Goal: Task Accomplishment & Management: Manage account settings

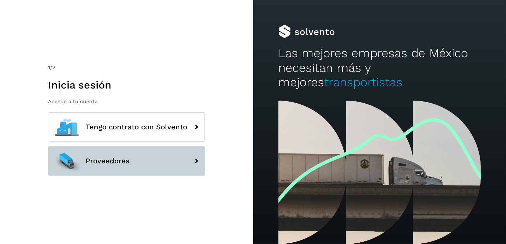
click at [184, 150] on button "Proveedores" at bounding box center [126, 160] width 157 height 29
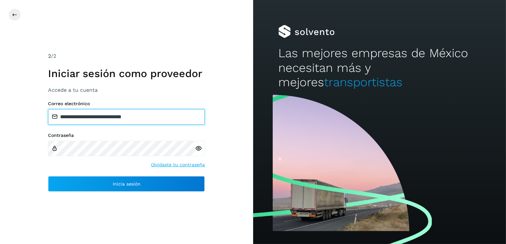
drag, startPoint x: 165, startPoint y: 116, endPoint x: 94, endPoint y: 113, distance: 70.6
click at [94, 113] on input "**********" at bounding box center [126, 117] width 157 height 16
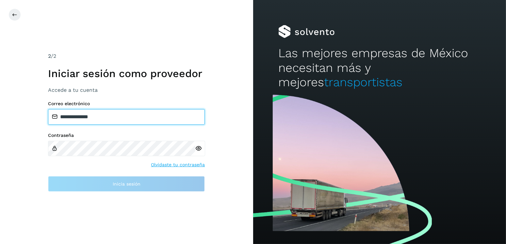
type input "**********"
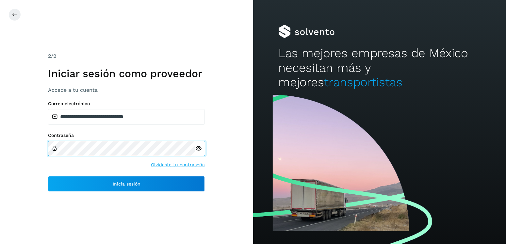
click at [0, 138] on div "**********" at bounding box center [126, 122] width 253 height 244
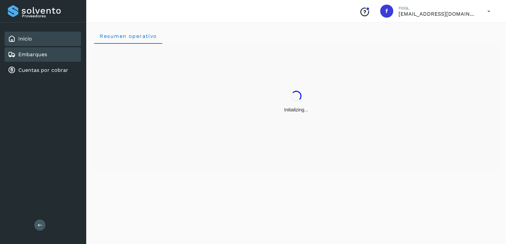
click at [44, 57] on link "Embarques" at bounding box center [32, 54] width 29 height 6
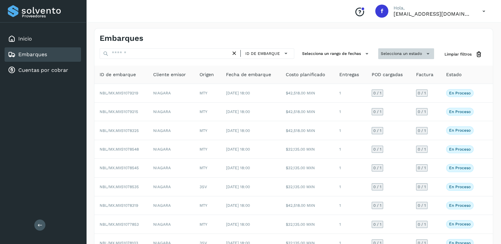
click at [401, 56] on button "Selecciona un estado" at bounding box center [406, 53] width 56 height 11
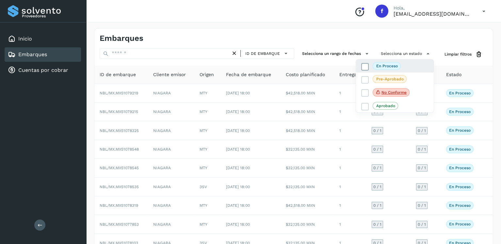
click at [362, 66] on icon at bounding box center [365, 66] width 7 height 7
click at [313, 36] on div at bounding box center [250, 122] width 501 height 244
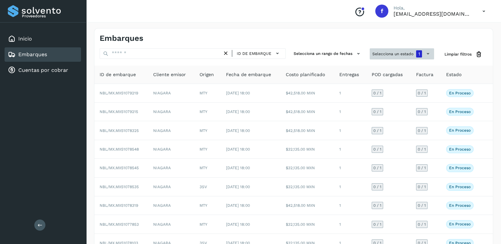
click at [379, 50] on button "Selecciona un estado 1" at bounding box center [402, 53] width 64 height 11
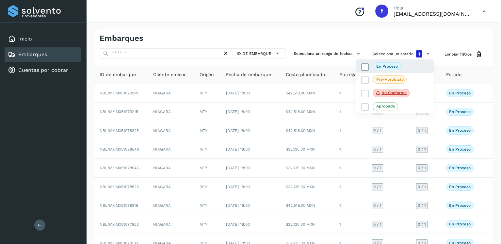
click at [366, 68] on icon at bounding box center [365, 67] width 7 height 7
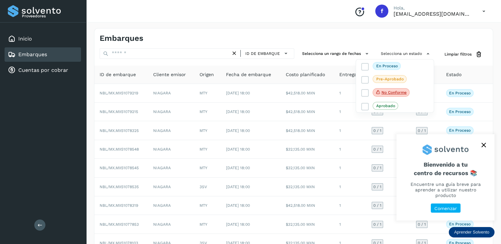
click at [286, 30] on div at bounding box center [250, 122] width 501 height 244
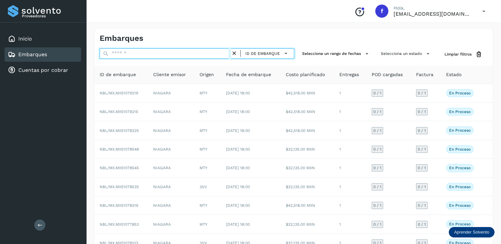
click at [147, 55] on input "text" at bounding box center [165, 53] width 131 height 10
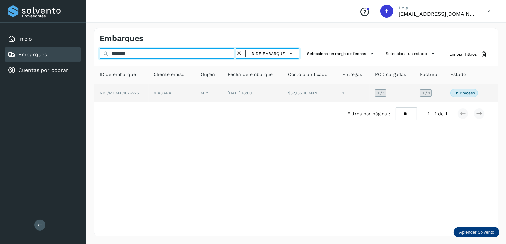
type input "********"
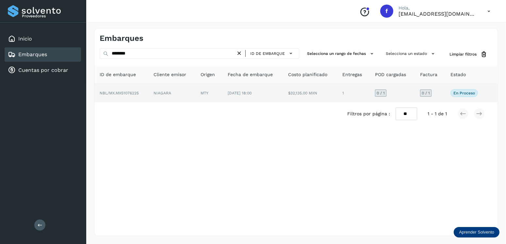
click at [273, 98] on td "[DATE] 18:00" at bounding box center [252, 93] width 60 height 18
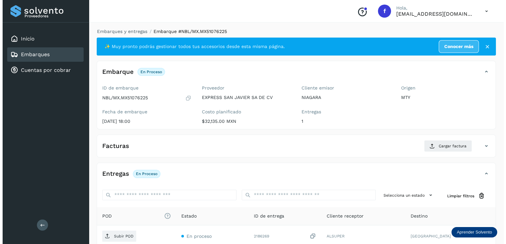
scroll to position [66, 0]
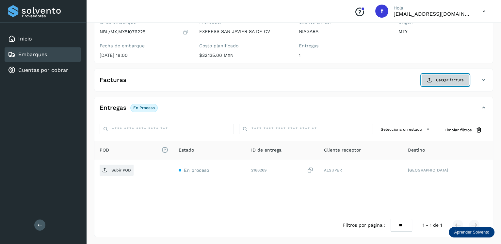
click at [430, 82] on icon at bounding box center [429, 79] width 5 height 5
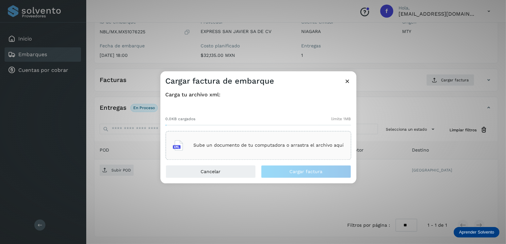
click at [266, 148] on div "Sube un documento de tu computadora o arrastra el archivo aquí" at bounding box center [258, 146] width 171 height 18
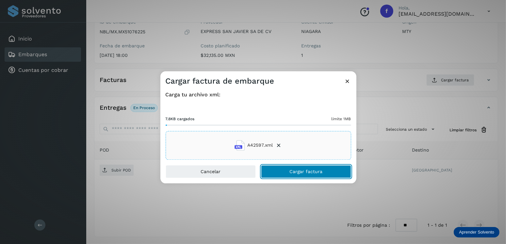
click at [287, 168] on button "Cargar factura" at bounding box center [306, 171] width 90 height 13
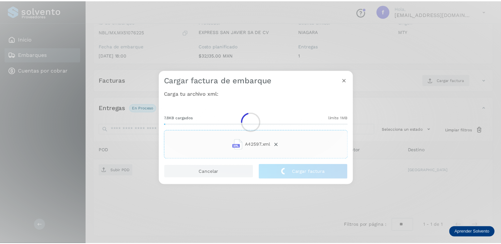
scroll to position [65, 0]
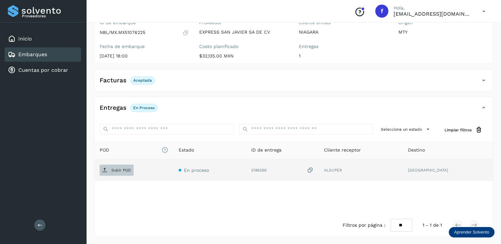
click at [117, 168] on p "Subir POD" at bounding box center [121, 170] width 20 height 5
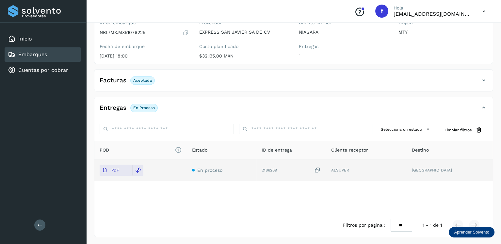
click at [46, 49] on div "Embarques" at bounding box center [43, 54] width 76 height 14
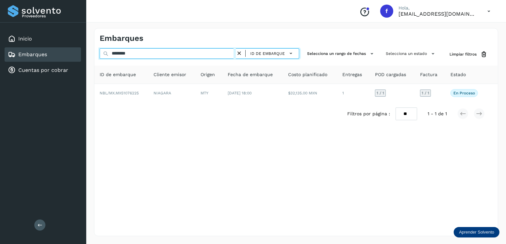
drag, startPoint x: 151, startPoint y: 56, endPoint x: 85, endPoint y: 54, distance: 66.6
click at [85, 54] on div "Proveedores Inicio Embarques Cuentas por cobrar Salir Conoce nuestros beneficio…" at bounding box center [253, 122] width 506 height 244
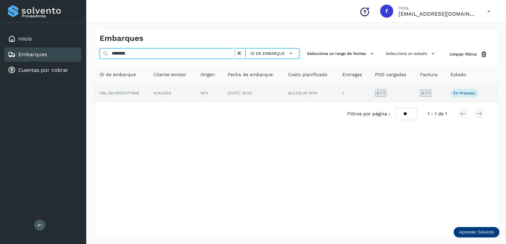
type input "********"
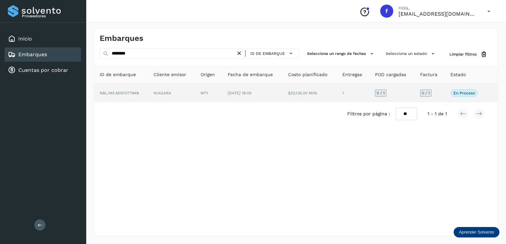
click at [228, 90] on td "[DATE] 18:00" at bounding box center [252, 93] width 60 height 18
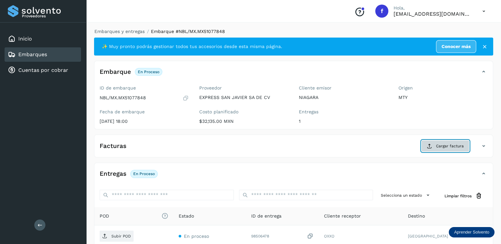
click at [438, 141] on button "Cargar factura" at bounding box center [445, 146] width 48 height 12
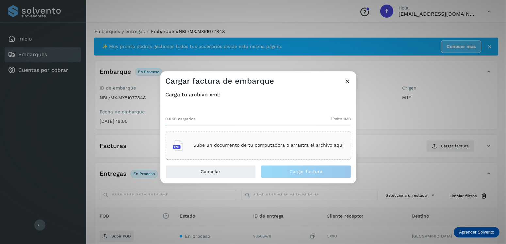
click at [261, 149] on div "Sube un documento de tu computadora o arrastra el archivo aquí" at bounding box center [258, 146] width 171 height 18
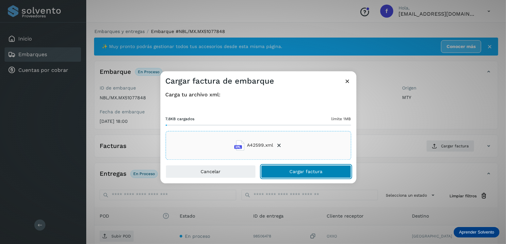
click at [310, 172] on span "Cargar factura" at bounding box center [305, 171] width 33 height 5
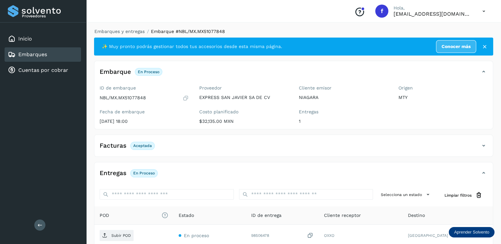
scroll to position [65, 0]
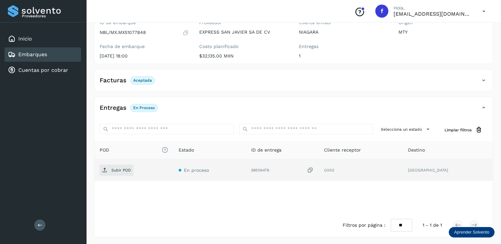
click at [126, 175] on div "Subir POD" at bounding box center [134, 170] width 69 height 11
click at [124, 172] on span "Subir POD" at bounding box center [117, 170] width 34 height 10
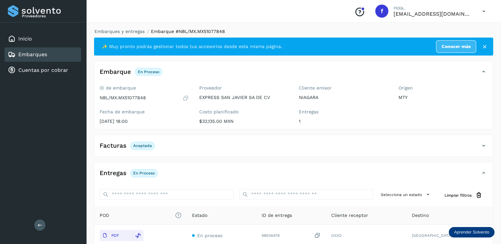
click at [32, 57] on div "Embarques" at bounding box center [27, 55] width 39 height 8
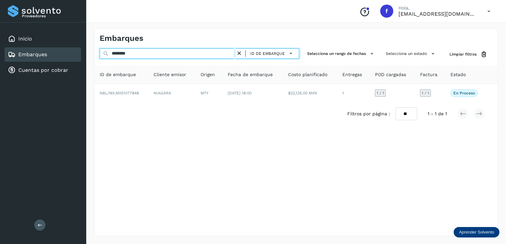
drag, startPoint x: 98, startPoint y: 49, endPoint x: 84, endPoint y: 50, distance: 14.1
click at [84, 50] on div "Proveedores Inicio Embarques Cuentas por cobrar Salir Conoce nuestros beneficio…" at bounding box center [253, 122] width 506 height 244
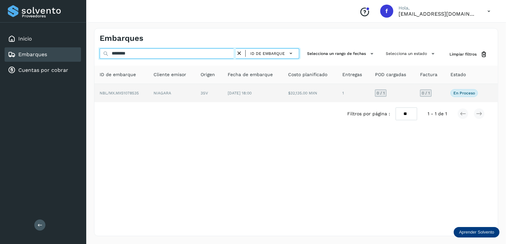
type input "********"
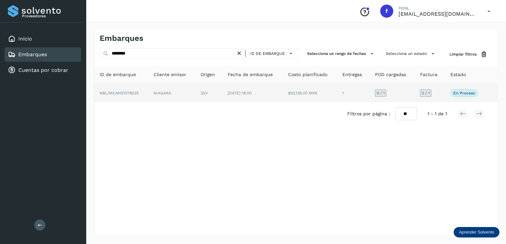
click at [304, 84] on td "$32,135.00 MXN" at bounding box center [310, 93] width 54 height 18
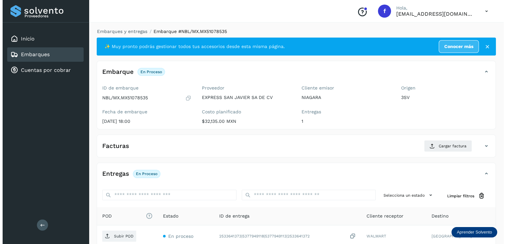
scroll to position [66, 0]
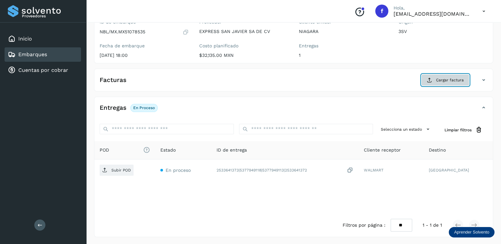
click at [429, 76] on button "Cargar factura" at bounding box center [445, 80] width 48 height 12
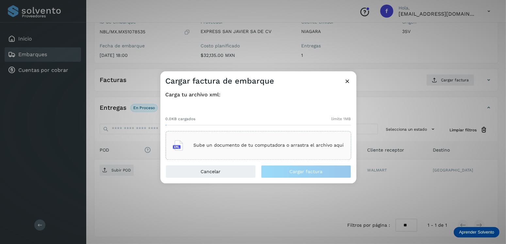
click at [275, 135] on div "Sube un documento de tu computadora o arrastra el archivo aquí" at bounding box center [258, 145] width 185 height 29
click at [250, 146] on p "Sube un documento de tu computadora o arrastra el archivo aquí" at bounding box center [269, 146] width 150 height 6
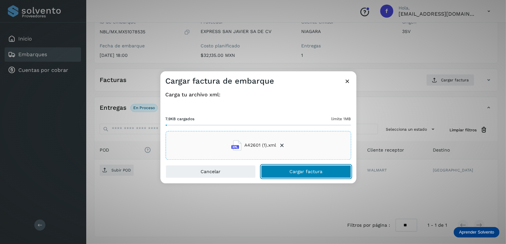
click at [296, 167] on button "Cargar factura" at bounding box center [306, 171] width 90 height 13
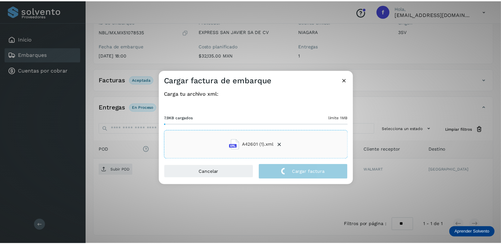
scroll to position [65, 0]
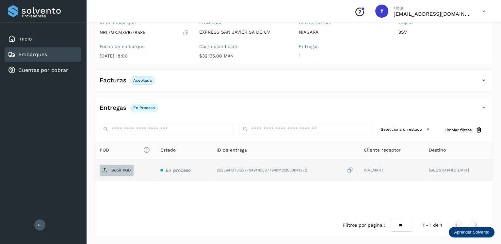
click at [129, 168] on p "Subir POD" at bounding box center [121, 170] width 20 height 5
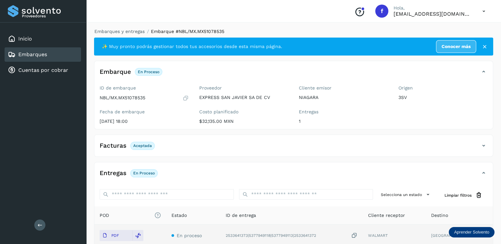
click at [61, 54] on div "Embarques" at bounding box center [43, 54] width 76 height 14
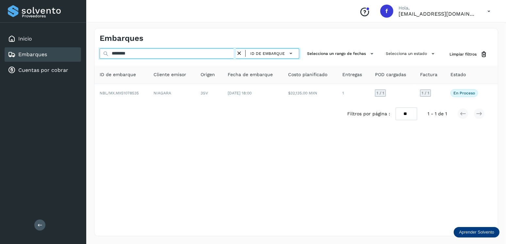
drag, startPoint x: 144, startPoint y: 53, endPoint x: 82, endPoint y: 53, distance: 62.0
click at [82, 53] on div "Proveedores Inicio Embarques Cuentas por cobrar Salir Conoce nuestros beneficio…" at bounding box center [253, 122] width 506 height 244
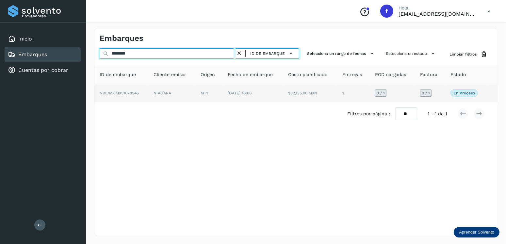
type input "********"
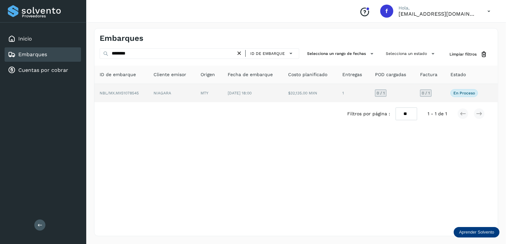
click at [280, 101] on td "[DATE] 18:00" at bounding box center [252, 93] width 60 height 18
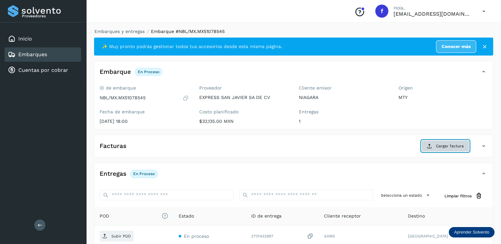
click at [440, 147] on span "Cargar factura" at bounding box center [450, 146] width 28 height 6
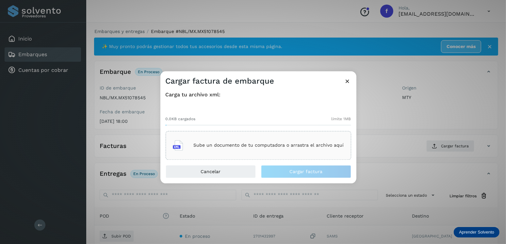
click at [330, 151] on div "Sube un documento de tu computadora o arrastra el archivo aquí" at bounding box center [258, 146] width 171 height 18
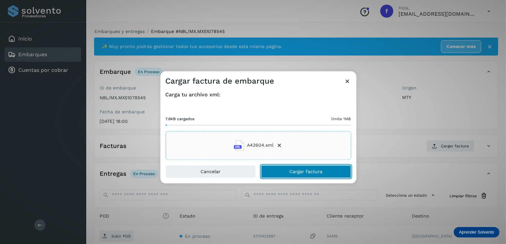
click at [315, 168] on button "Cargar factura" at bounding box center [306, 171] width 90 height 13
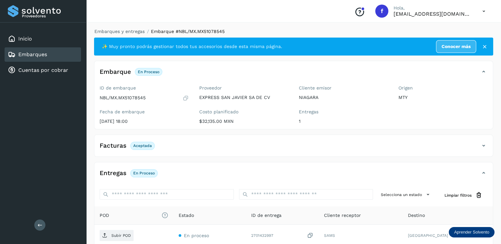
scroll to position [65, 0]
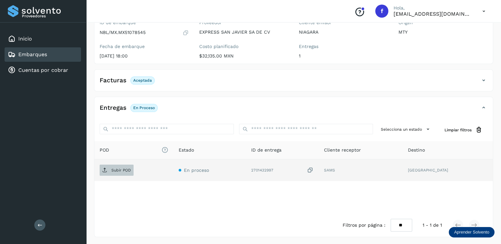
click at [121, 168] on p "Subir POD" at bounding box center [121, 170] width 20 height 5
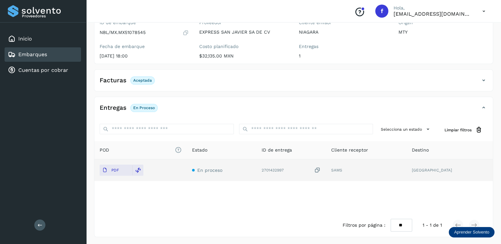
click at [66, 53] on div "Embarques" at bounding box center [43, 54] width 76 height 14
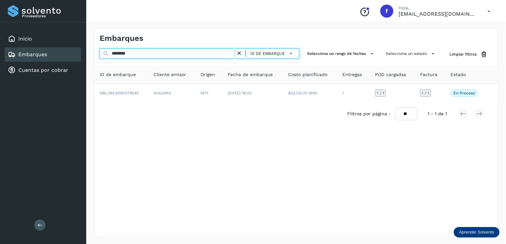
drag, startPoint x: 158, startPoint y: 54, endPoint x: 58, endPoint y: 51, distance: 99.3
click at [58, 51] on div "Proveedores Inicio Embarques Cuentas por cobrar Salir Conoce nuestros beneficio…" at bounding box center [253, 122] width 506 height 244
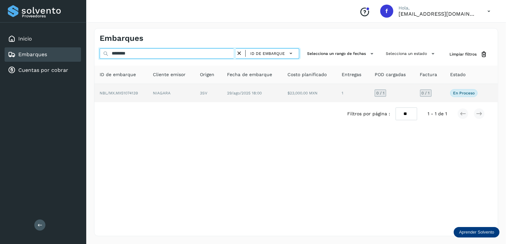
type input "********"
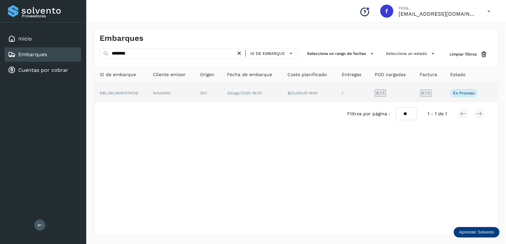
click at [257, 95] on td "29/ago/2025 18:00" at bounding box center [252, 93] width 61 height 18
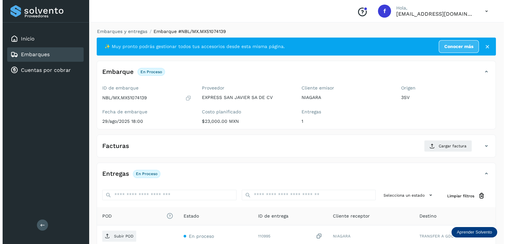
scroll to position [66, 0]
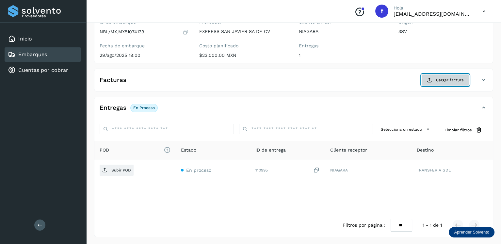
click at [438, 81] on span "Cargar factura" at bounding box center [450, 80] width 28 height 6
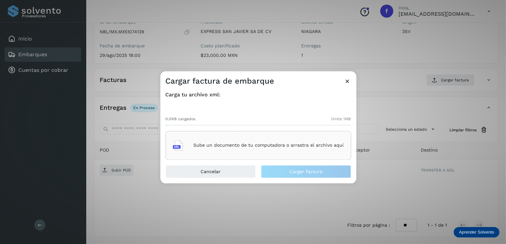
click at [229, 135] on div "Sube un documento de tu computadora o arrastra el archivo aquí" at bounding box center [258, 145] width 185 height 29
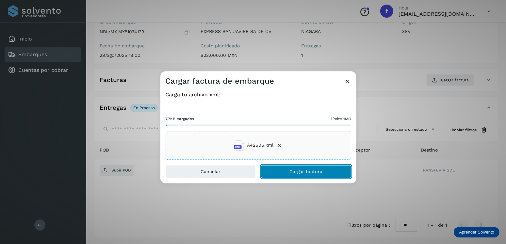
click at [301, 173] on span "Cargar factura" at bounding box center [305, 171] width 33 height 5
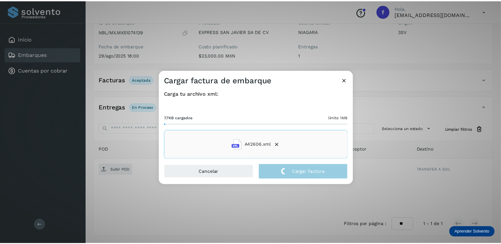
scroll to position [65, 0]
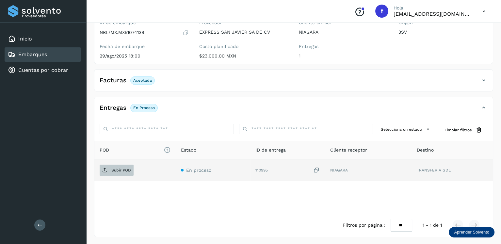
click at [123, 172] on span "Subir POD" at bounding box center [117, 170] width 34 height 10
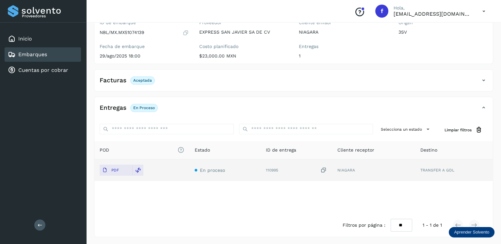
scroll to position [0, 0]
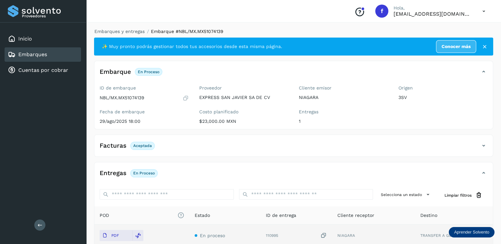
click at [44, 55] on link "Embarques" at bounding box center [32, 54] width 29 height 6
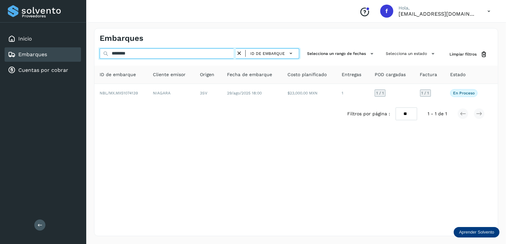
drag, startPoint x: 135, startPoint y: 52, endPoint x: 97, endPoint y: 55, distance: 37.6
click at [97, 55] on div "******** ID de embarque Selecciona un rango de fechas Selecciona un estado Limp…" at bounding box center [295, 54] width 403 height 12
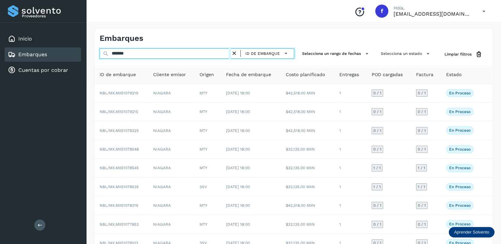
type input "********"
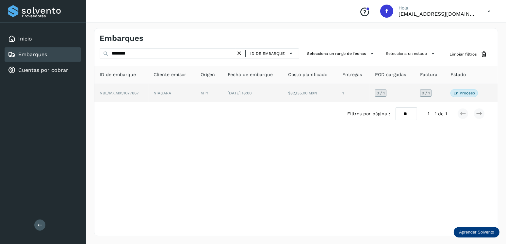
click at [316, 90] on td "$32,135.00 MXN" at bounding box center [310, 93] width 54 height 18
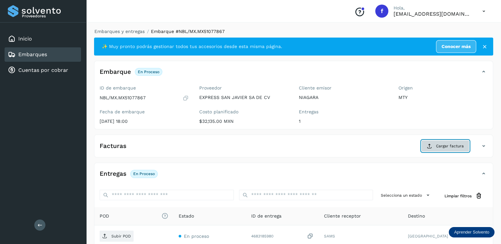
click at [435, 146] on button "Cargar factura" at bounding box center [445, 146] width 48 height 12
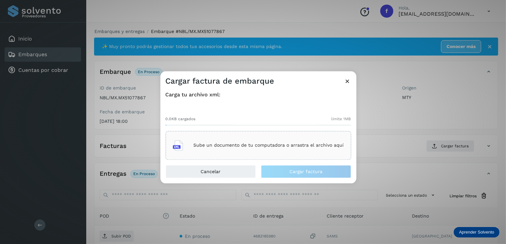
click at [255, 141] on div "Sube un documento de tu computadora o arrastra el archivo aquí" at bounding box center [258, 146] width 171 height 18
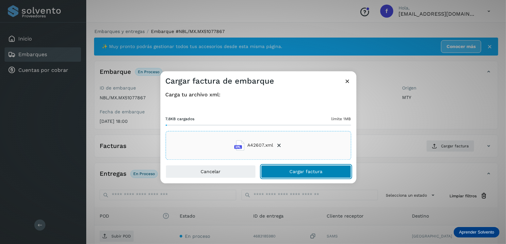
click at [299, 171] on span "Cargar factura" at bounding box center [305, 171] width 33 height 5
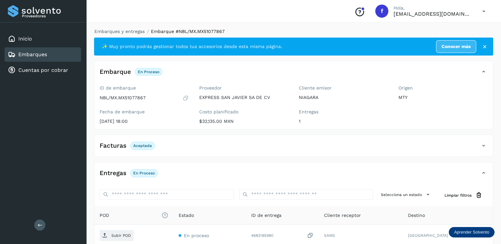
scroll to position [65, 0]
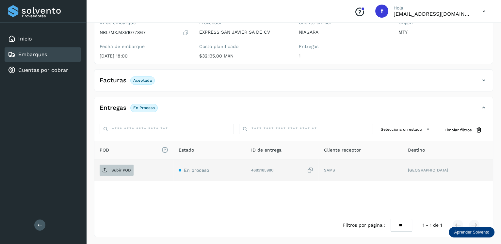
click at [120, 169] on p "Subir POD" at bounding box center [121, 170] width 20 height 5
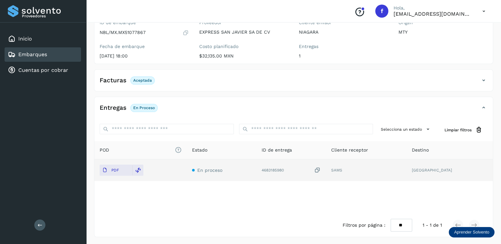
click at [67, 50] on div "Embarques" at bounding box center [43, 54] width 76 height 14
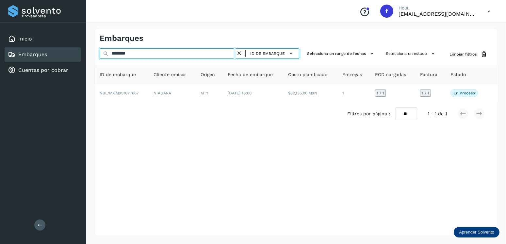
drag, startPoint x: 191, startPoint y: 56, endPoint x: 97, endPoint y: 52, distance: 94.2
click at [97, 52] on div "******** ID de embarque Selecciona un rango de fechas Selecciona un estado Limp…" at bounding box center [295, 54] width 403 height 12
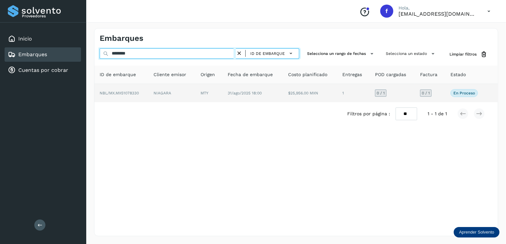
type input "********"
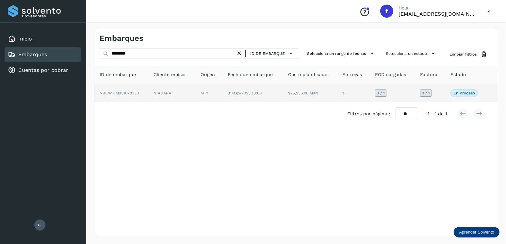
click at [276, 97] on td "31/ago/2025 18:00" at bounding box center [252, 93] width 60 height 18
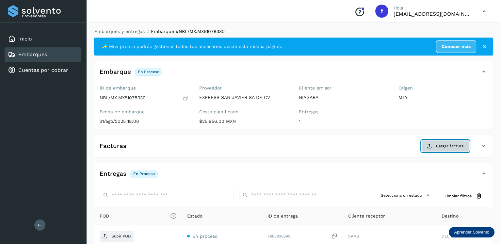
click at [444, 148] on span "Cargar factura" at bounding box center [450, 146] width 28 height 6
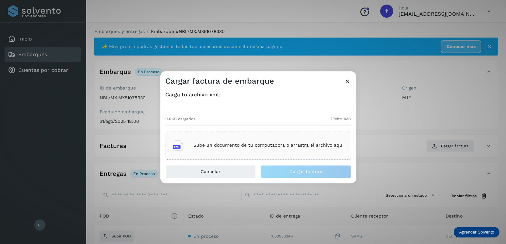
click at [241, 144] on p "Sube un documento de tu computadora o arrastra el archivo aquí" at bounding box center [269, 146] width 150 height 6
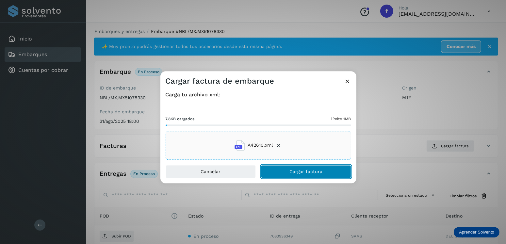
click at [304, 165] on button "Cargar factura" at bounding box center [306, 171] width 90 height 13
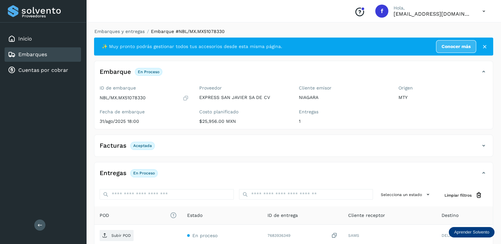
scroll to position [65, 0]
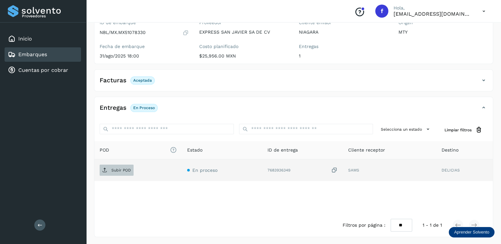
click at [125, 168] on p "Subir POD" at bounding box center [121, 170] width 20 height 5
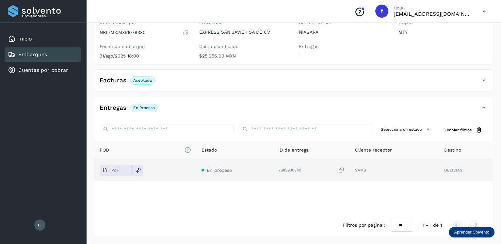
scroll to position [0, 0]
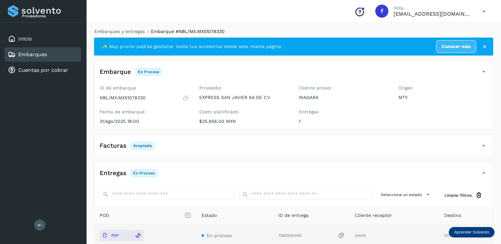
click at [50, 56] on div "Embarques" at bounding box center [43, 54] width 76 height 14
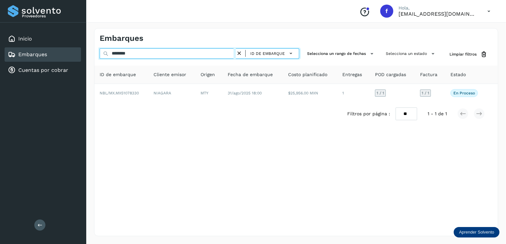
drag, startPoint x: 167, startPoint y: 53, endPoint x: 86, endPoint y: 52, distance: 81.0
click at [86, 53] on div "Embarques ******** ID de embarque Selecciona un rango de fechas Selecciona un e…" at bounding box center [296, 132] width 420 height 224
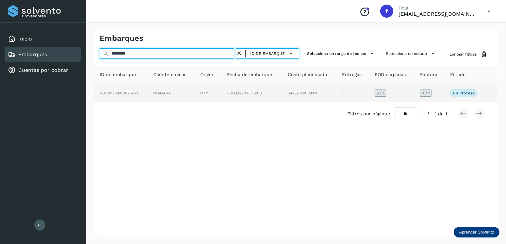
type input "********"
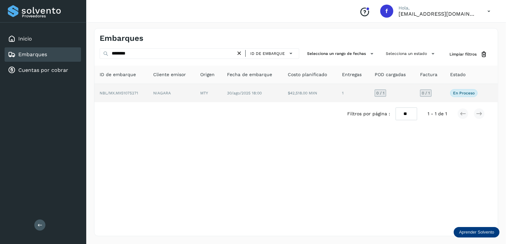
click at [258, 84] on td "30/ago/2025 18:00" at bounding box center [252, 93] width 60 height 18
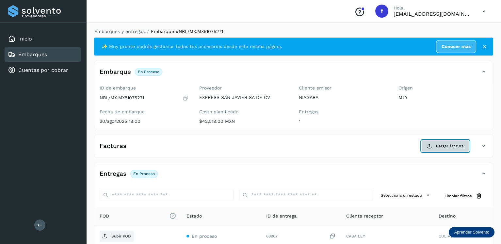
click at [439, 146] on span "Cargar factura" at bounding box center [450, 146] width 28 height 6
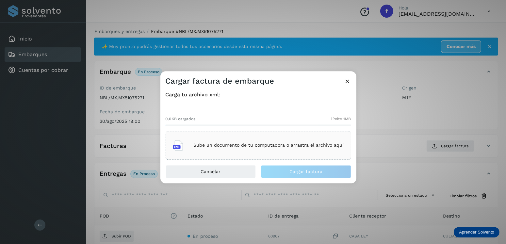
click at [259, 147] on p "Sube un documento de tu computadora o arrastra el archivo aquí" at bounding box center [269, 146] width 150 height 6
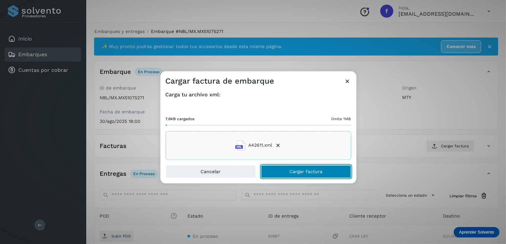
click at [312, 175] on button "Cargar factura" at bounding box center [306, 171] width 90 height 13
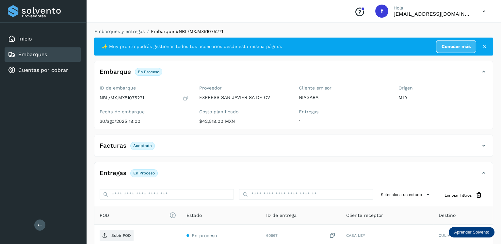
scroll to position [65, 0]
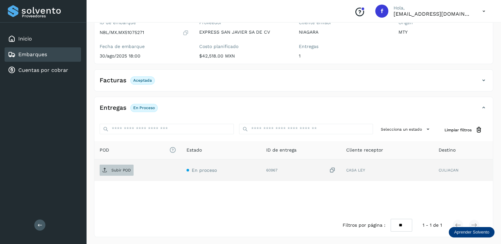
click at [117, 169] on p "Subir POD" at bounding box center [121, 170] width 20 height 5
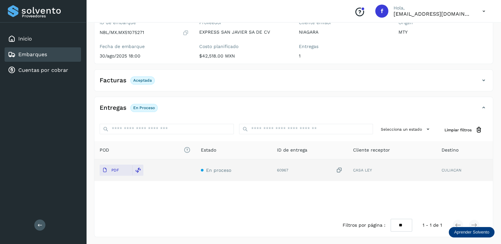
click at [59, 50] on div "Embarques" at bounding box center [43, 54] width 76 height 14
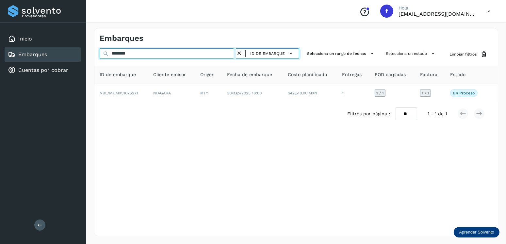
drag, startPoint x: 131, startPoint y: 56, endPoint x: 98, endPoint y: 56, distance: 32.3
click at [98, 56] on div "******** ID de embarque Selecciona un rango de fechas Selecciona un estado Limp…" at bounding box center [295, 54] width 403 height 12
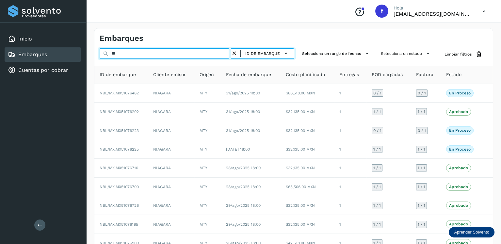
type input "*"
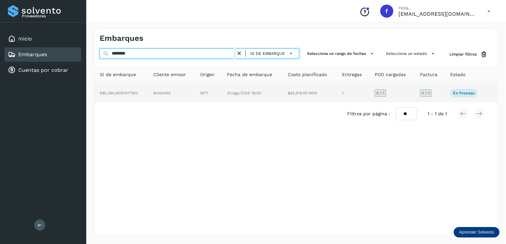
type input "********"
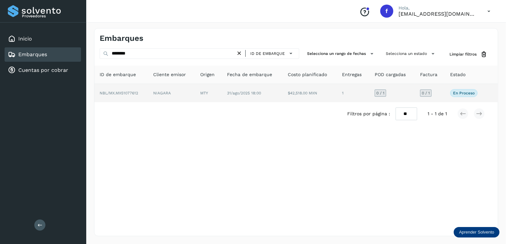
click at [265, 94] on td "31/ago/2025 18:00" at bounding box center [252, 93] width 60 height 18
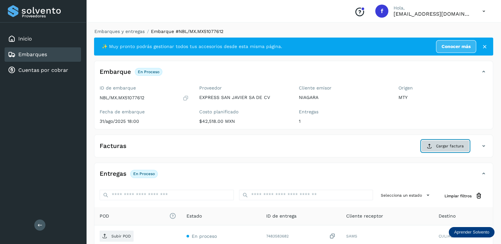
click at [437, 141] on button "Cargar factura" at bounding box center [445, 146] width 48 height 12
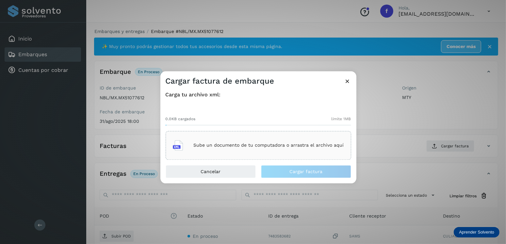
click at [303, 147] on p "Sube un documento de tu computadora o arrastra el archivo aquí" at bounding box center [269, 146] width 150 height 6
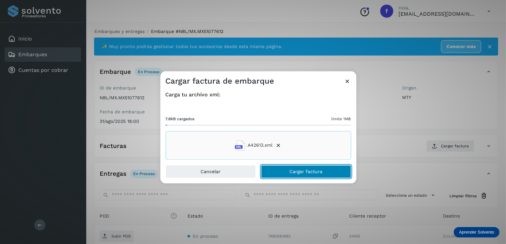
click at [294, 171] on span "Cargar factura" at bounding box center [305, 171] width 33 height 5
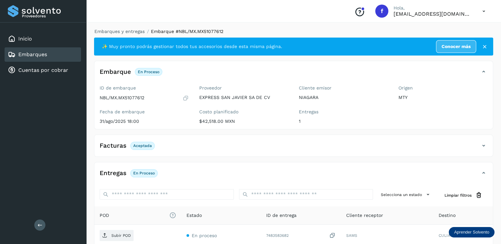
scroll to position [65, 0]
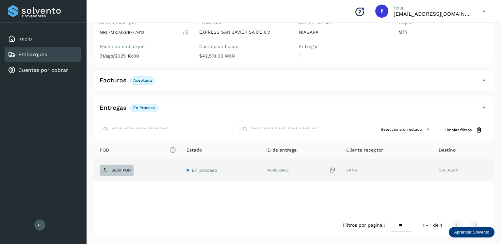
click at [125, 168] on p "Subir POD" at bounding box center [121, 170] width 20 height 5
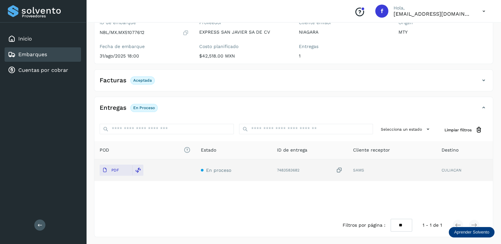
scroll to position [0, 0]
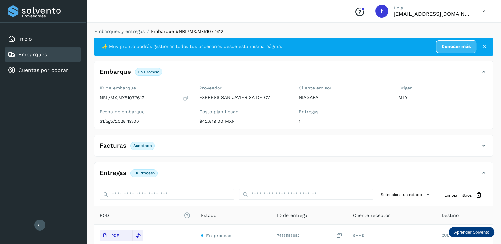
click at [50, 57] on div "Embarques" at bounding box center [43, 54] width 76 height 14
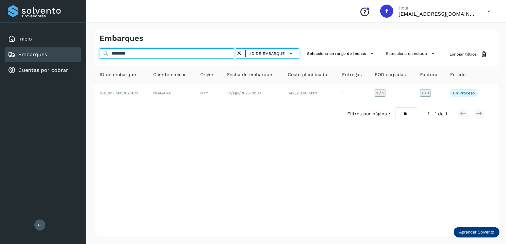
drag, startPoint x: 128, startPoint y: 58, endPoint x: 94, endPoint y: 58, distance: 33.3
click at [94, 58] on div "******** ID de embarque Selecciona un rango de fechas Selecciona un estado Limp…" at bounding box center [295, 54] width 403 height 12
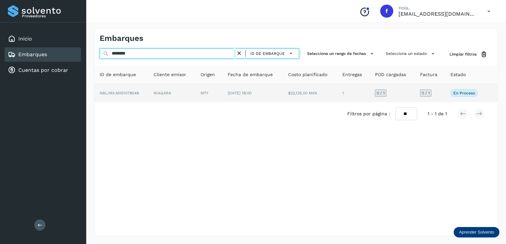
type input "********"
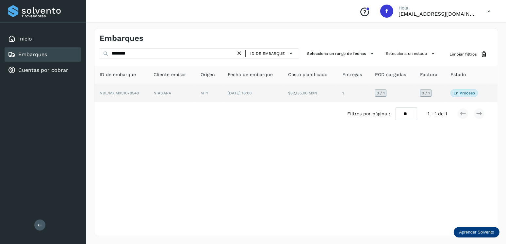
click at [272, 87] on td "[DATE] 18:00" at bounding box center [252, 93] width 60 height 18
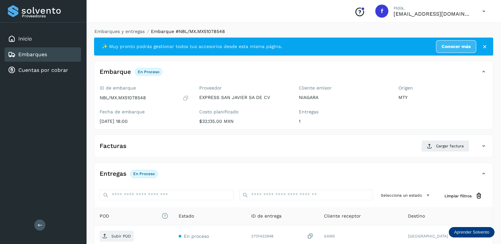
click at [442, 154] on div "Facturas Cargar factura" at bounding box center [293, 148] width 398 height 17
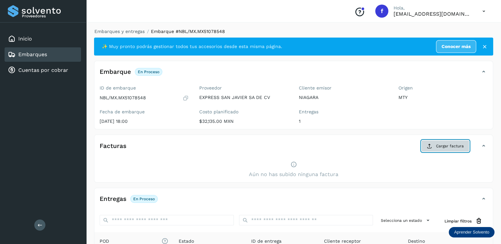
click at [442, 150] on button "Cargar factura" at bounding box center [445, 146] width 48 height 12
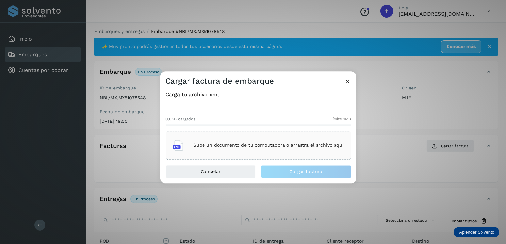
click at [330, 146] on p "Sube un documento de tu computadora o arrastra el archivo aquí" at bounding box center [269, 146] width 150 height 6
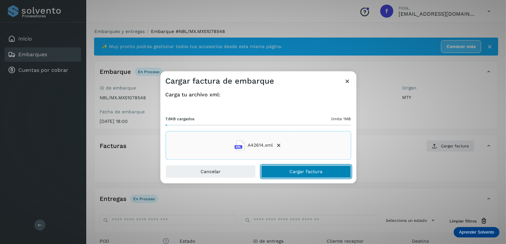
click at [302, 175] on button "Cargar factura" at bounding box center [306, 171] width 90 height 13
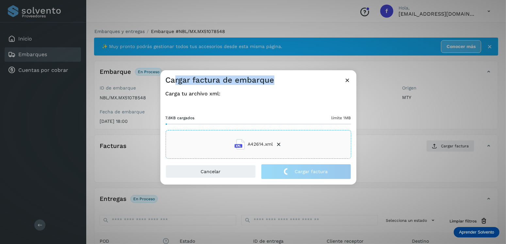
drag, startPoint x: 243, startPoint y: 80, endPoint x: 284, endPoint y: 80, distance: 40.5
click at [284, 80] on div "Cargar factura de embarque" at bounding box center [258, 77] width 196 height 15
click at [266, 97] on div "Carga tu archivo xml: 7.8KB cargados límite 1MB A42614.xml" at bounding box center [258, 124] width 185 height 68
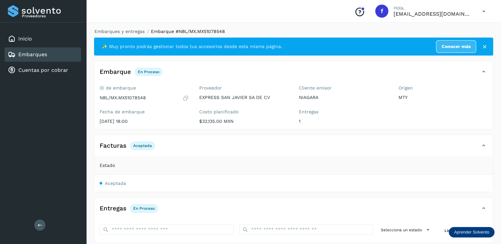
scroll to position [101, 0]
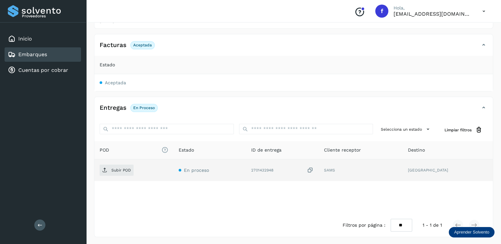
click at [123, 163] on td "Subir POD" at bounding box center [133, 170] width 79 height 22
click at [123, 165] on button "Subir POD" at bounding box center [117, 170] width 34 height 11
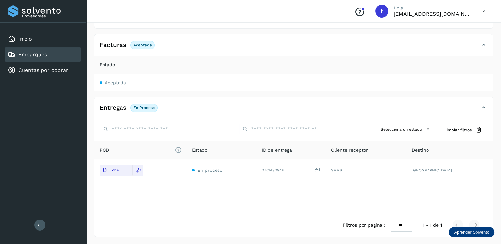
click at [66, 48] on div "Embarques" at bounding box center [43, 54] width 76 height 14
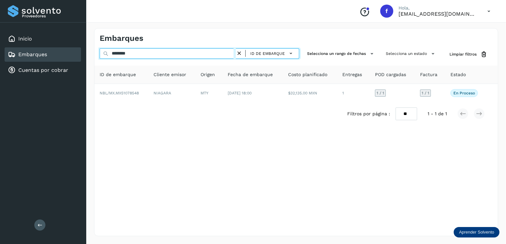
drag, startPoint x: 136, startPoint y: 53, endPoint x: 95, endPoint y: 59, distance: 41.7
click at [95, 59] on div "******** ID de embarque Selecciona un rango de fechas Selecciona un estado Limp…" at bounding box center [295, 54] width 403 height 12
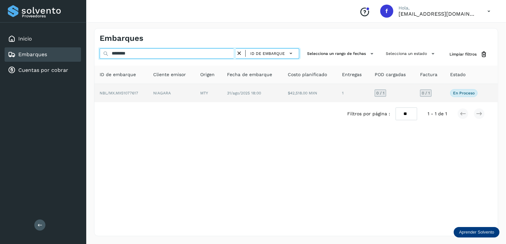
type input "********"
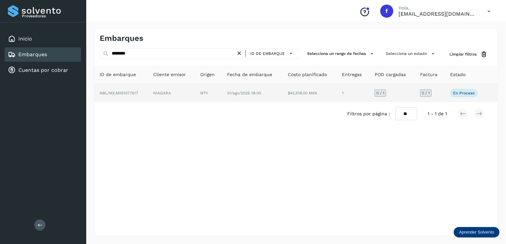
click at [231, 94] on span "31/ago/2025 18:00" at bounding box center [244, 93] width 34 height 5
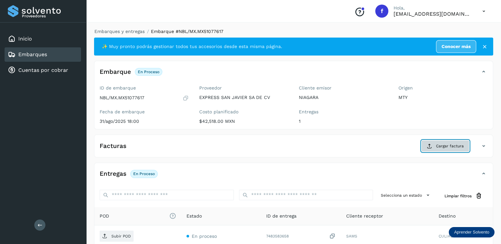
click at [440, 141] on button "Cargar factura" at bounding box center [445, 146] width 48 height 12
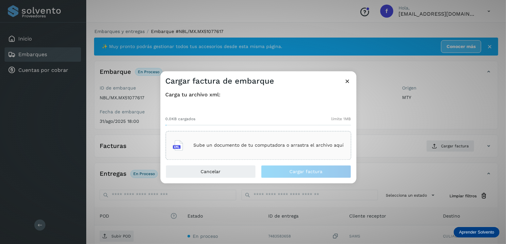
click at [303, 150] on div "Sube un documento de tu computadora o arrastra el archivo aquí" at bounding box center [258, 146] width 171 height 18
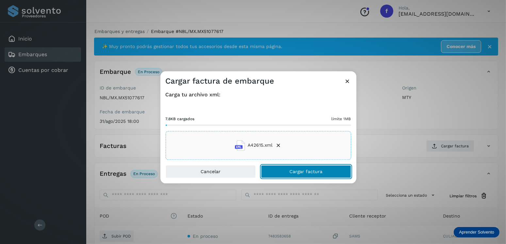
click at [302, 173] on span "Cargar factura" at bounding box center [305, 171] width 33 height 5
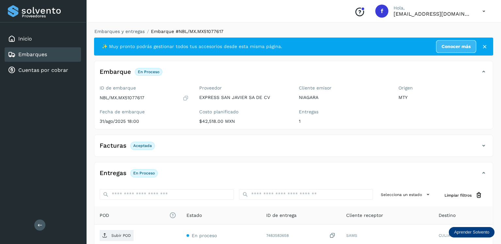
scroll to position [65, 0]
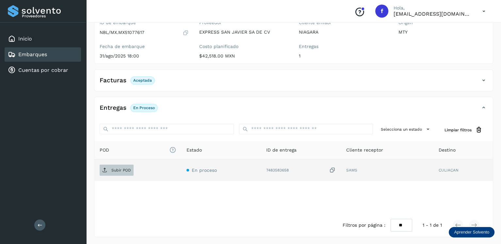
click at [103, 165] on span "Subir POD" at bounding box center [117, 170] width 34 height 10
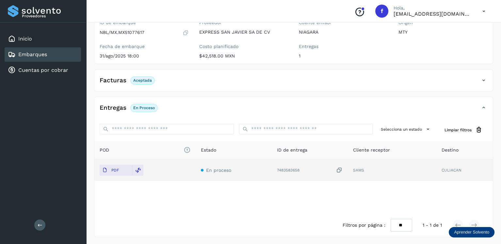
click at [40, 53] on link "Embarques" at bounding box center [32, 54] width 29 height 6
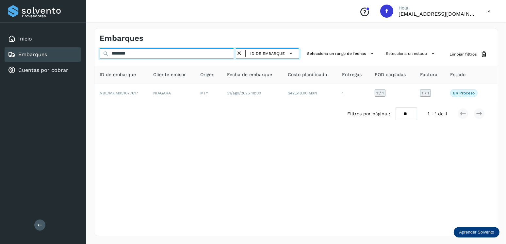
drag, startPoint x: 135, startPoint y: 58, endPoint x: 92, endPoint y: 59, distance: 42.1
click at [93, 59] on div "Embarques ******** ID de embarque Selecciona un rango de fechas Selecciona un e…" at bounding box center [296, 132] width 420 height 224
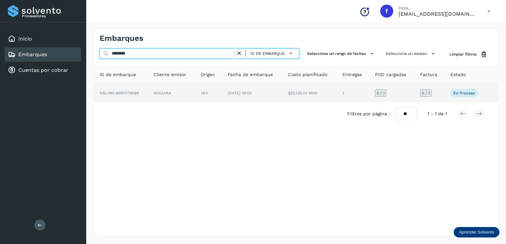
type input "********"
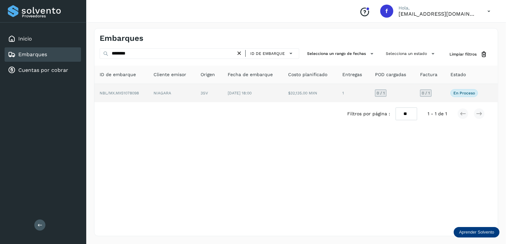
click at [207, 95] on td "3SV" at bounding box center [208, 93] width 27 height 18
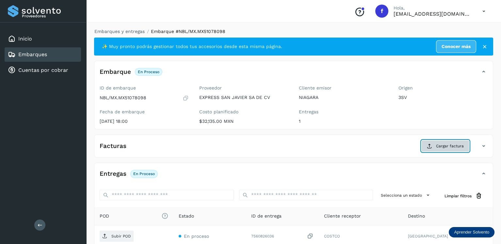
click at [442, 144] on span "Cargar factura" at bounding box center [450, 146] width 28 height 6
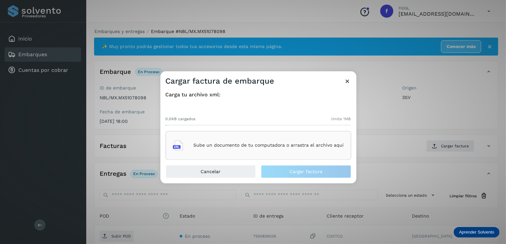
click at [282, 152] on div "Sube un documento de tu computadora o arrastra el archivo aquí" at bounding box center [258, 146] width 171 height 18
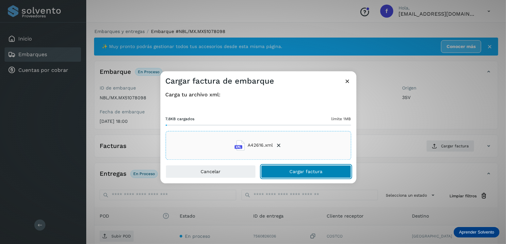
click at [291, 171] on span "Cargar factura" at bounding box center [305, 171] width 33 height 5
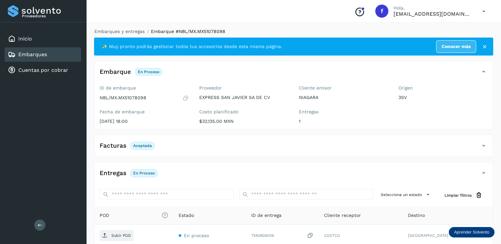
scroll to position [65, 0]
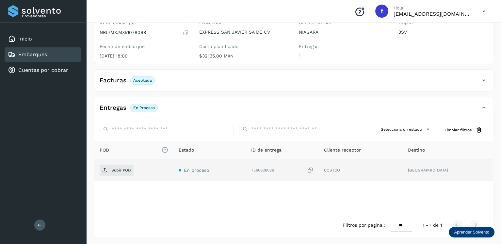
click at [125, 163] on td "Subir POD" at bounding box center [133, 170] width 79 height 22
click at [125, 166] on span "Subir POD" at bounding box center [117, 170] width 34 height 10
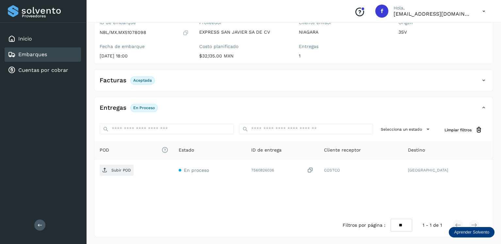
click at [163, 82] on div "Facturas Aceptada" at bounding box center [286, 80] width 385 height 11
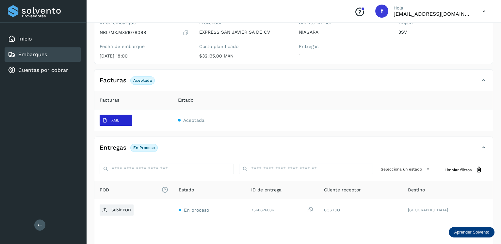
click at [121, 116] on span "XML" at bounding box center [111, 120] width 22 height 10
click at [100, 117] on span "XML" at bounding box center [111, 120] width 22 height 10
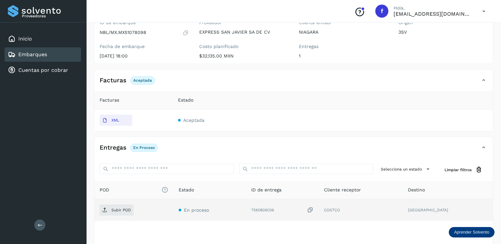
click at [120, 201] on td "Subir POD" at bounding box center [133, 210] width 79 height 22
click at [119, 205] on span "Subir POD" at bounding box center [117, 210] width 34 height 10
click at [100, 211] on span "Subir POD" at bounding box center [117, 210] width 34 height 10
click at [64, 56] on div "Embarques" at bounding box center [43, 54] width 76 height 14
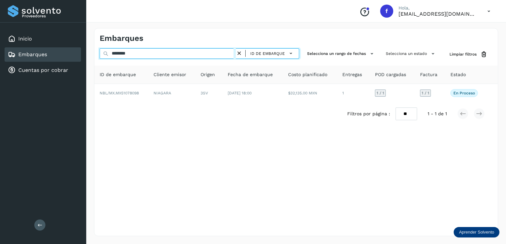
drag, startPoint x: 142, startPoint y: 55, endPoint x: 93, endPoint y: 55, distance: 49.0
click at [93, 55] on div "Embarques ******** ID de embarque Selecciona un rango de fechas Selecciona un e…" at bounding box center [296, 132] width 420 height 224
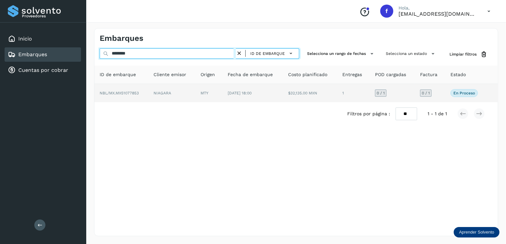
type input "********"
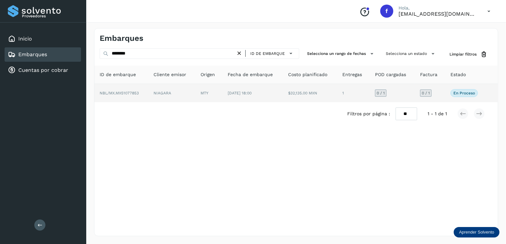
click at [232, 99] on td "[DATE] 18:00" at bounding box center [252, 93] width 60 height 18
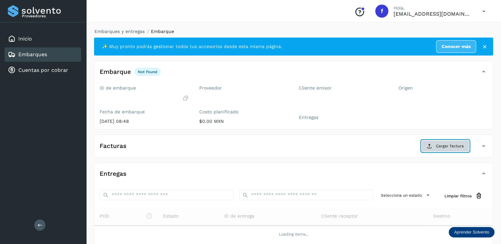
click at [440, 144] on span "Cargar factura" at bounding box center [450, 146] width 28 height 6
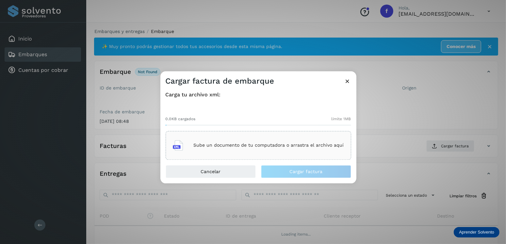
click at [234, 135] on div "Sube un documento de tu computadora o arrastra el archivo aquí" at bounding box center [258, 145] width 185 height 29
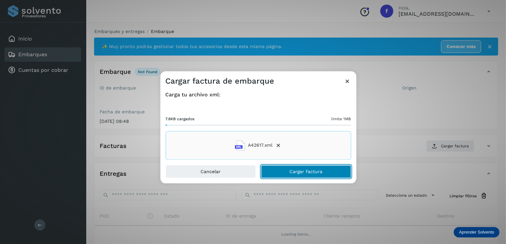
click at [303, 167] on button "Cargar factura" at bounding box center [306, 171] width 90 height 13
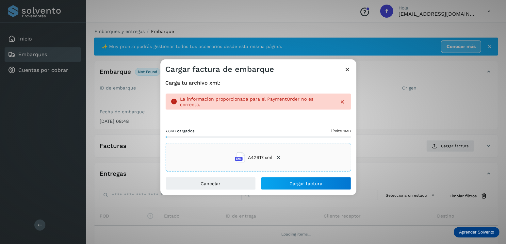
click at [349, 71] on icon at bounding box center [347, 69] width 7 height 7
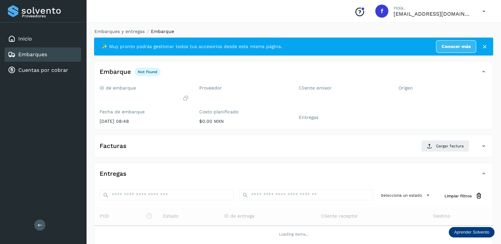
click at [46, 59] on div "Embarques" at bounding box center [43, 54] width 76 height 14
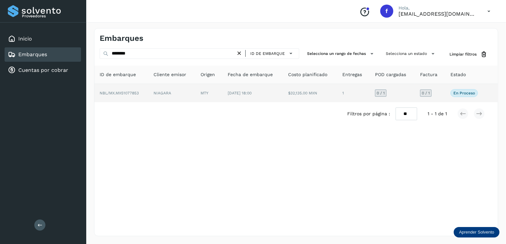
click at [207, 97] on td "MTY" at bounding box center [208, 93] width 27 height 18
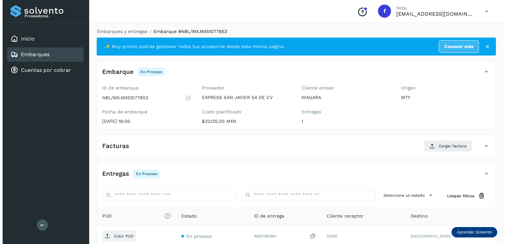
scroll to position [66, 0]
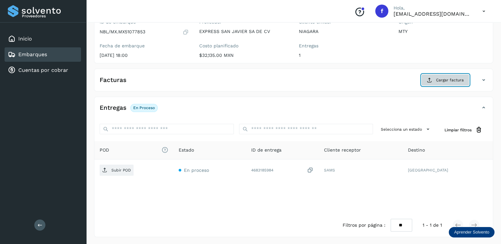
click at [430, 83] on button "Cargar factura" at bounding box center [445, 80] width 48 height 12
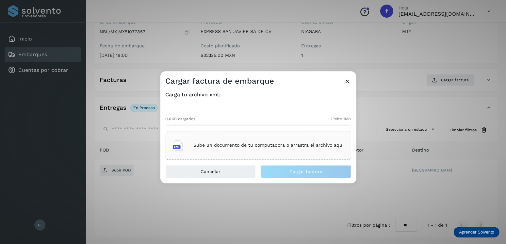
click at [293, 138] on div "Sube un documento de tu computadora o arrastra el archivo aquí" at bounding box center [258, 146] width 171 height 18
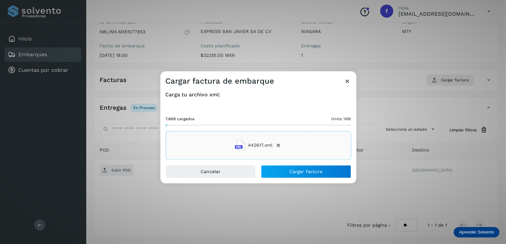
click at [314, 164] on div "Carga tu archivo xml: 7.8KB cargados límite 1MB A42617.xml" at bounding box center [258, 125] width 196 height 79
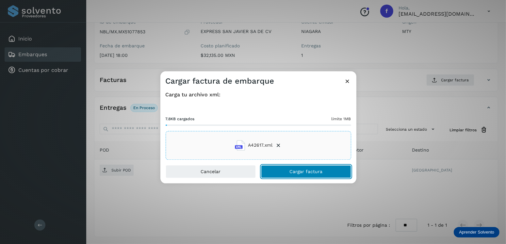
click at [314, 165] on button "Cargar factura" at bounding box center [306, 171] width 90 height 13
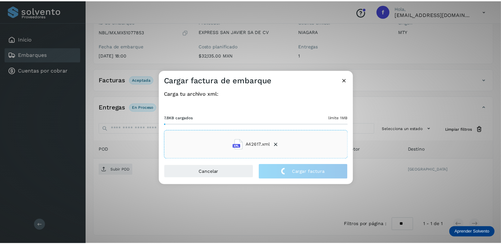
scroll to position [65, 0]
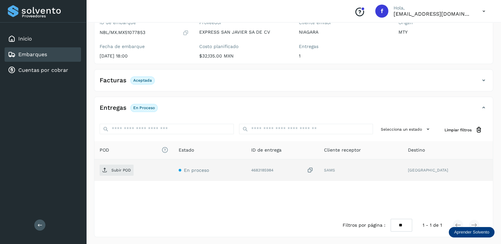
click at [122, 162] on td "Subir POD" at bounding box center [133, 170] width 79 height 22
click at [122, 164] on td "Subir POD" at bounding box center [133, 170] width 79 height 22
click at [123, 165] on span "Subir POD" at bounding box center [117, 170] width 34 height 10
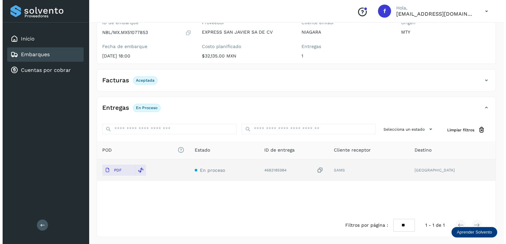
scroll to position [0, 0]
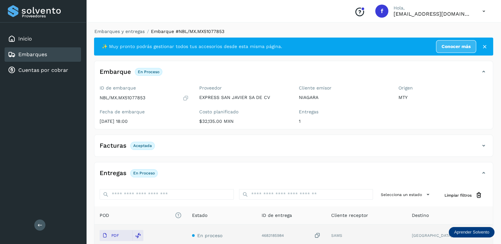
click at [38, 55] on link "Embarques" at bounding box center [32, 54] width 29 height 6
